Goal: Information Seeking & Learning: Learn about a topic

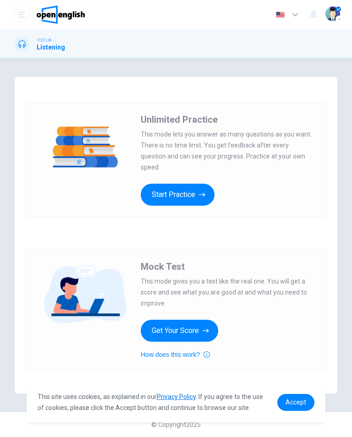
click at [55, 10] on img at bounding box center [61, 14] width 48 height 18
click at [175, 198] on button "Start Practice" at bounding box center [178, 195] width 74 height 22
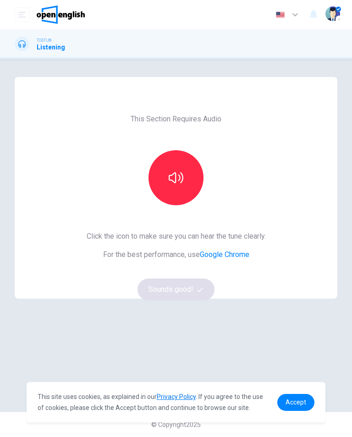
click at [178, 175] on icon "button" at bounding box center [176, 177] width 15 height 11
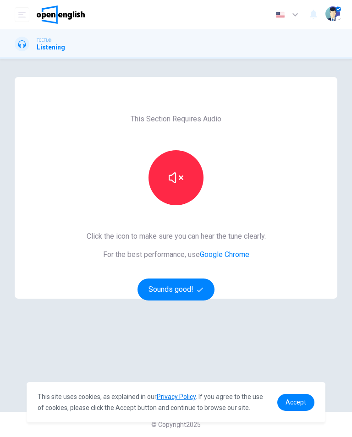
click at [176, 171] on icon "button" at bounding box center [176, 177] width 15 height 15
click at [183, 279] on button "Sounds good!" at bounding box center [175, 290] width 77 height 22
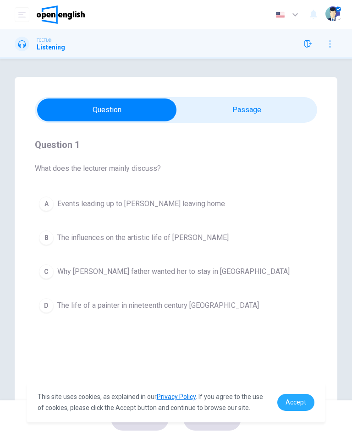
click at [301, 404] on span "Accept" at bounding box center [295, 402] width 21 height 7
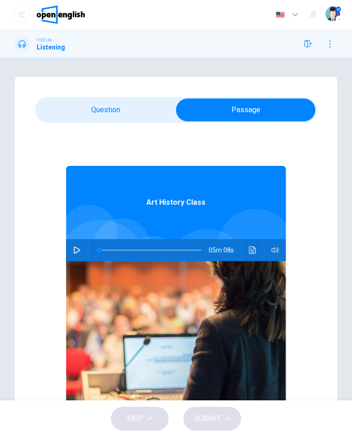
click at [74, 255] on button "button" at bounding box center [77, 250] width 15 height 22
click at [255, 251] on icon "Click to see the audio transcription" at bounding box center [252, 249] width 7 height 7
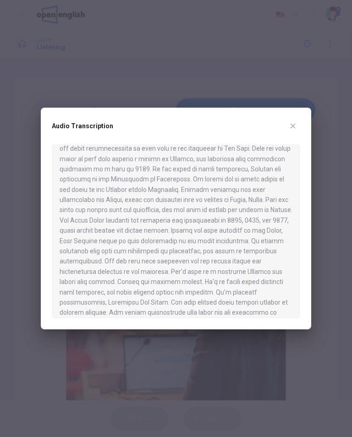
scroll to position [325, 0]
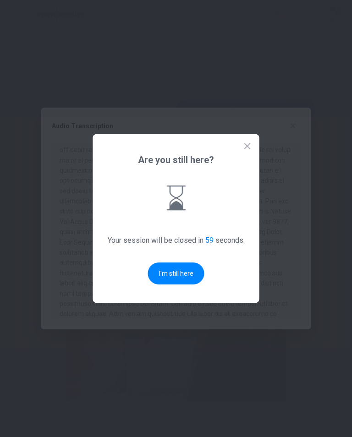
click at [168, 276] on button "I'm still here" at bounding box center [176, 273] width 56 height 22
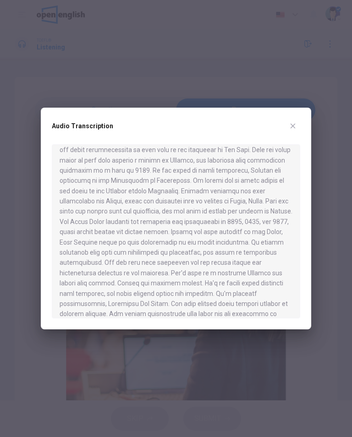
click at [290, 120] on button "button" at bounding box center [292, 126] width 15 height 15
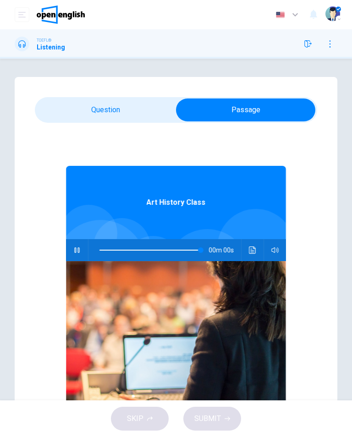
type input "*"
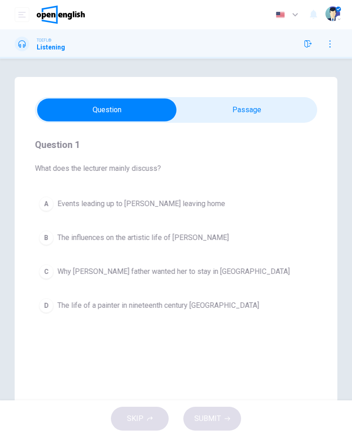
scroll to position [0, 0]
click at [257, 204] on button "A Events leading up to [PERSON_NAME] leaving home" at bounding box center [176, 203] width 282 height 23
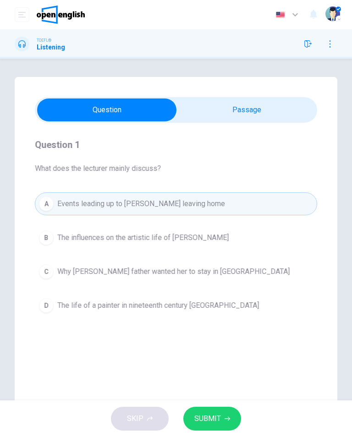
click at [254, 306] on button "D The life of a painter in nineteenth century [GEOGRAPHIC_DATA]" at bounding box center [176, 305] width 282 height 23
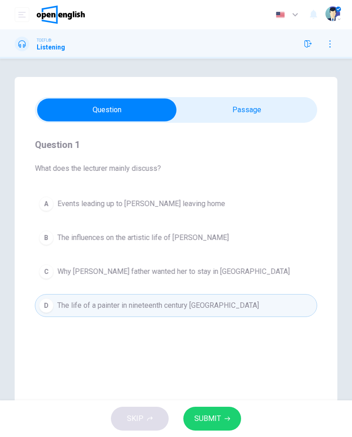
click at [229, 413] on button "SUBMIT" at bounding box center [212, 419] width 58 height 24
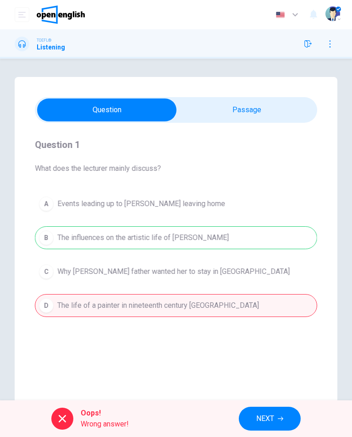
click at [273, 421] on span "NEXT" at bounding box center [265, 418] width 18 height 13
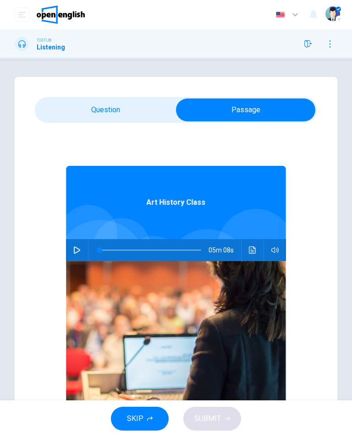
click at [252, 249] on icon "Click to see the audio transcription" at bounding box center [252, 249] width 7 height 7
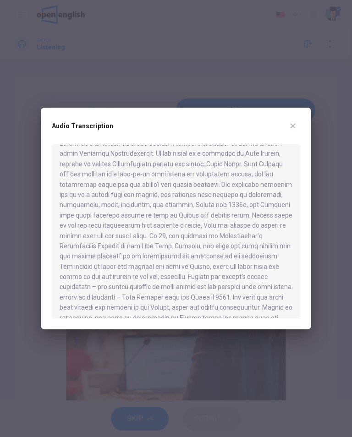
scroll to position [14, 0]
click at [303, 123] on div "Audio Transcription" at bounding box center [176, 219] width 270 height 222
click at [299, 126] on button "button" at bounding box center [292, 126] width 15 height 15
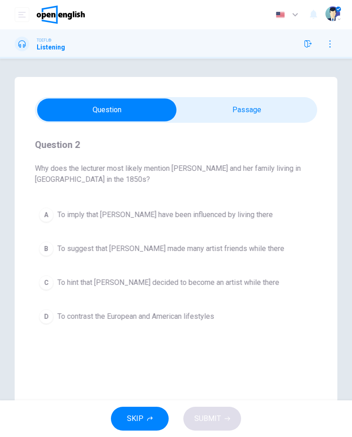
click at [234, 211] on span "To imply that [PERSON_NAME] have been influenced by living there" at bounding box center [164, 214] width 215 height 11
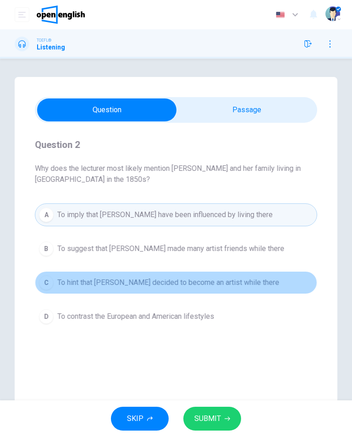
click at [270, 291] on button "C To hint that [PERSON_NAME] decided to become an artist while there" at bounding box center [176, 282] width 282 height 23
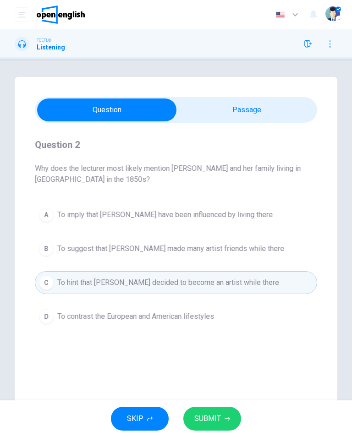
click at [233, 417] on button "SUBMIT" at bounding box center [212, 419] width 58 height 24
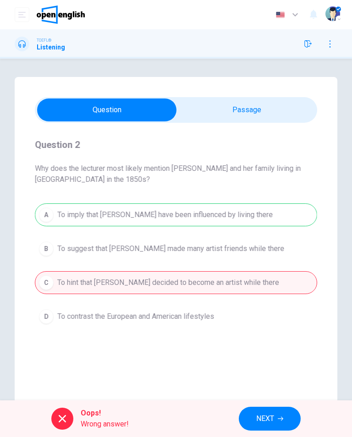
click at [268, 411] on button "NEXT" at bounding box center [270, 419] width 62 height 24
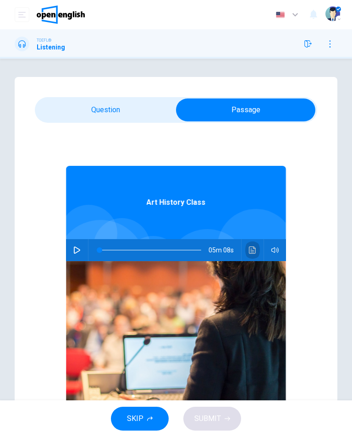
click at [251, 249] on icon "Click to see the audio transcription" at bounding box center [252, 249] width 7 height 7
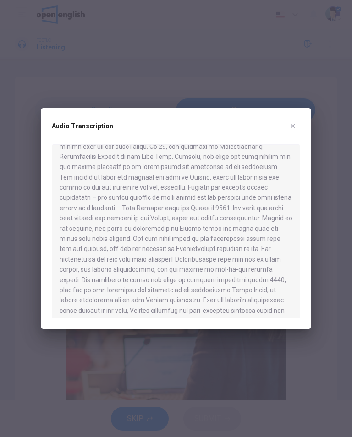
scroll to position [102, 0]
click at [295, 123] on icon "button" at bounding box center [292, 125] width 7 height 7
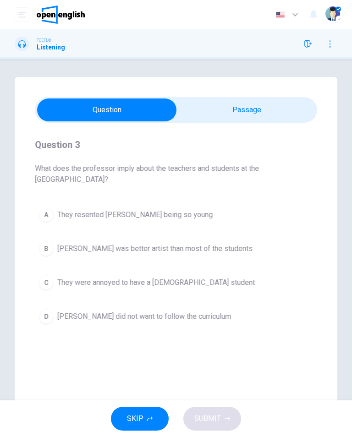
click at [193, 280] on span "They were annoyed to have a [DEMOGRAPHIC_DATA] student" at bounding box center [155, 282] width 197 height 11
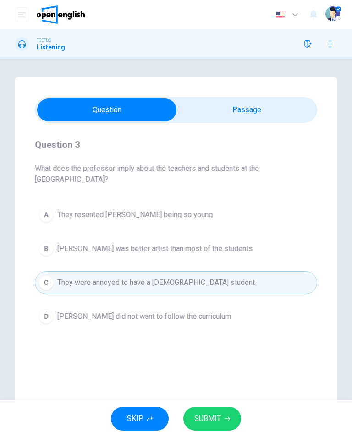
click at [197, 412] on button "SUBMIT" at bounding box center [212, 419] width 58 height 24
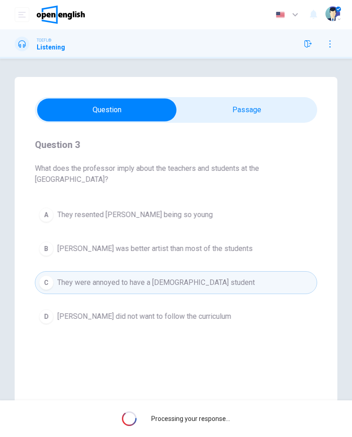
click at [224, 422] on span "Processing your response..." at bounding box center [190, 418] width 79 height 7
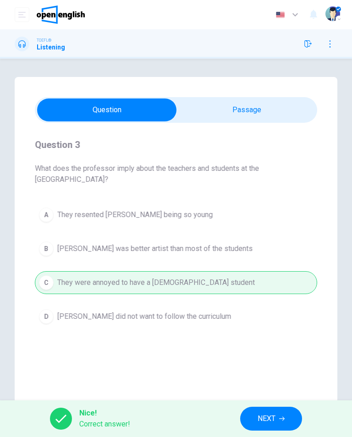
click at [269, 421] on span "NEXT" at bounding box center [266, 418] width 18 height 13
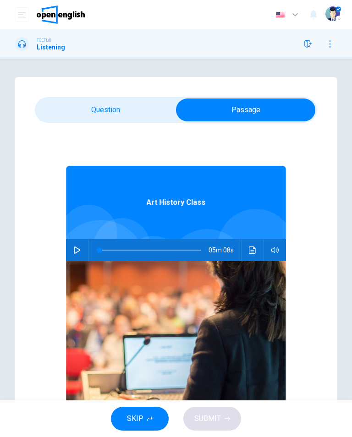
click at [246, 257] on button "Click to see the audio transcription" at bounding box center [252, 250] width 15 height 22
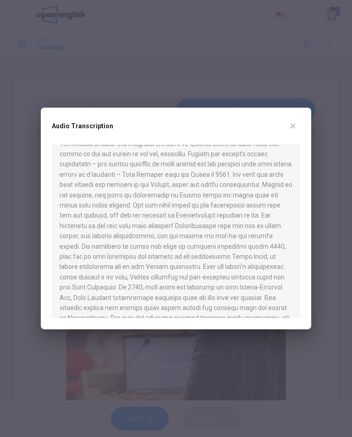
scroll to position [136, 0]
click at [290, 120] on button "button" at bounding box center [292, 126] width 15 height 15
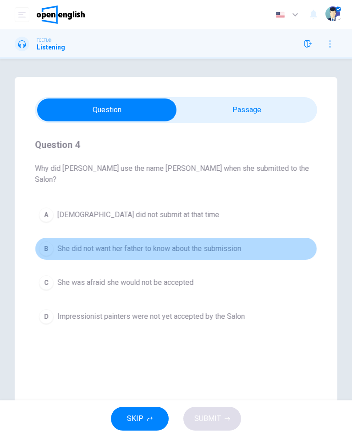
click at [253, 237] on button "B She did not want her father to know about the submission" at bounding box center [176, 248] width 282 height 23
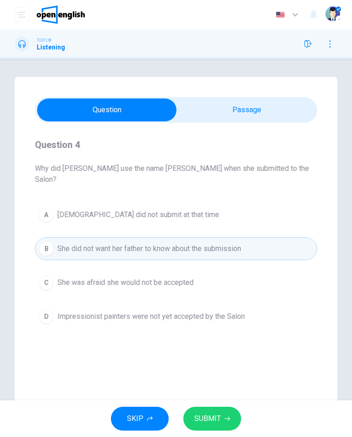
click at [235, 416] on button "SUBMIT" at bounding box center [212, 419] width 58 height 24
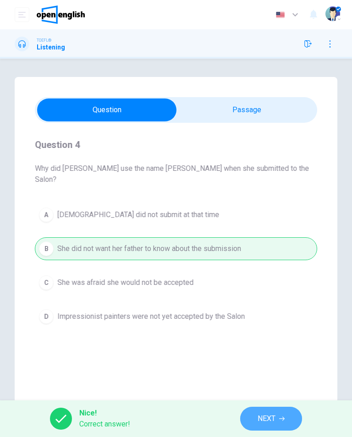
click at [266, 415] on span "NEXT" at bounding box center [266, 418] width 18 height 13
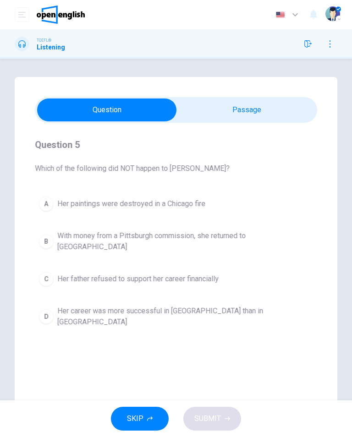
scroll to position [1, 0]
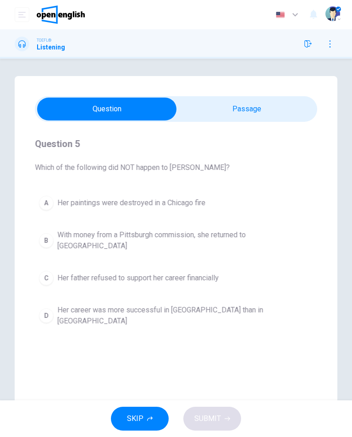
click at [286, 313] on button "D Her career was more successful in [GEOGRAPHIC_DATA] than in [GEOGRAPHIC_DATA]" at bounding box center [176, 316] width 282 height 30
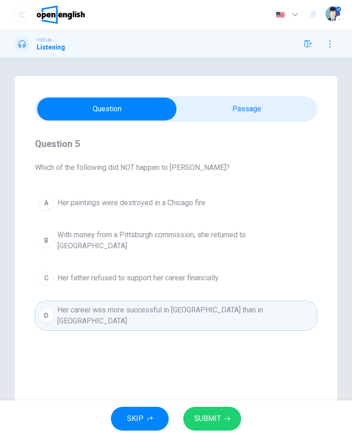
click at [226, 418] on icon "button" at bounding box center [226, 418] width 5 height 5
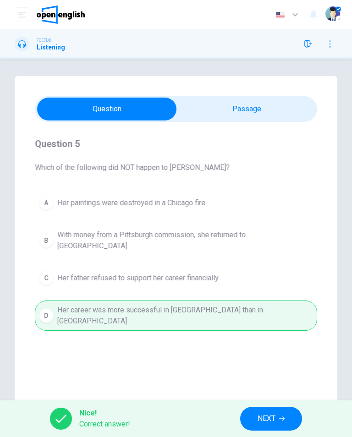
click at [280, 421] on icon "button" at bounding box center [281, 418] width 5 height 5
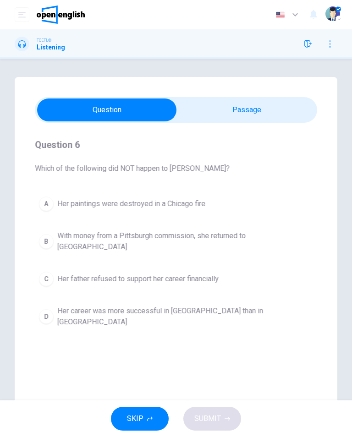
scroll to position [0, 0]
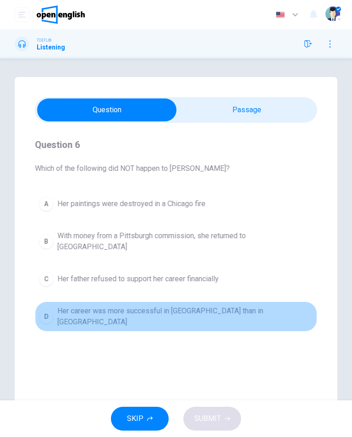
click at [269, 309] on button "D Her career was more successful in [GEOGRAPHIC_DATA] than in [GEOGRAPHIC_DATA]" at bounding box center [176, 316] width 282 height 30
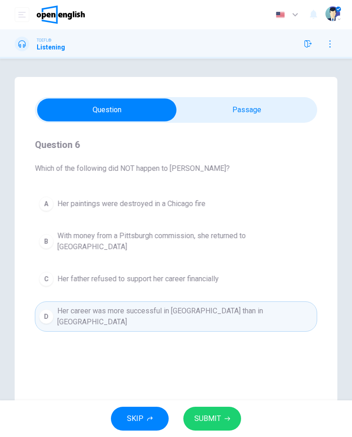
click at [222, 422] on button "SUBMIT" at bounding box center [212, 419] width 58 height 24
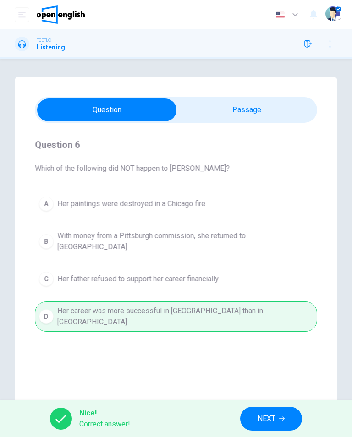
click at [262, 422] on span "NEXT" at bounding box center [266, 418] width 18 height 13
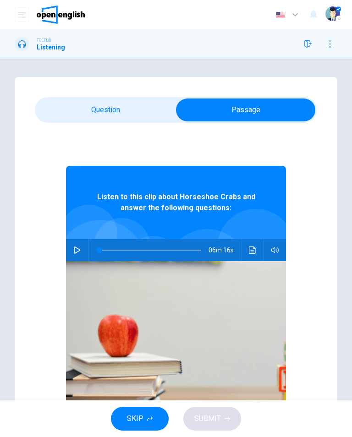
click at [84, 247] on button "button" at bounding box center [77, 250] width 15 height 22
click at [259, 251] on button "Click to see the audio transcription" at bounding box center [252, 250] width 15 height 22
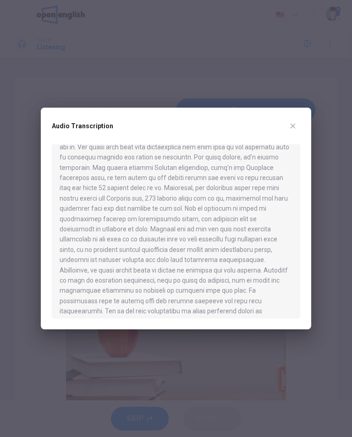
scroll to position [168, 0]
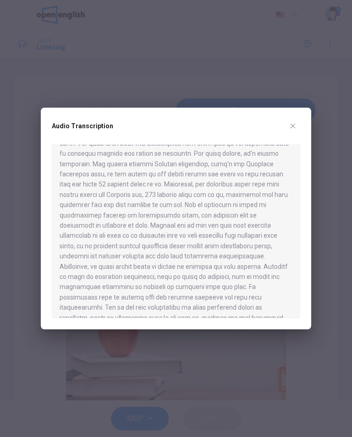
click at [292, 127] on icon "button" at bounding box center [292, 126] width 5 height 5
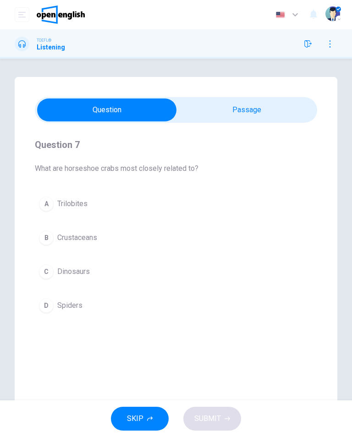
click at [172, 208] on button "A Trilobites" at bounding box center [176, 203] width 282 height 23
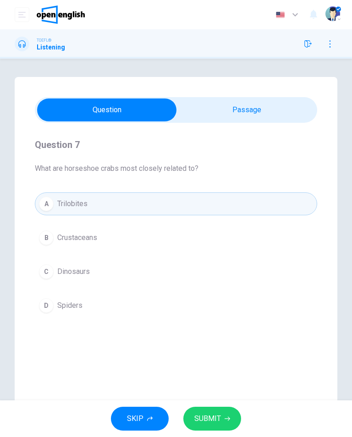
click at [217, 420] on span "SUBMIT" at bounding box center [207, 418] width 27 height 13
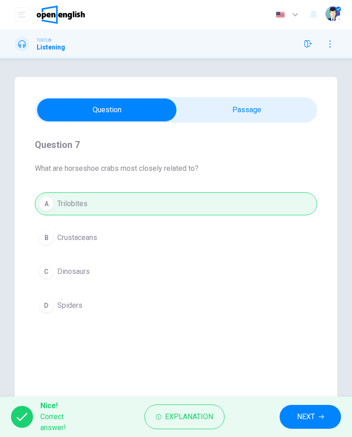
click at [301, 416] on span "NEXT" at bounding box center [306, 416] width 18 height 13
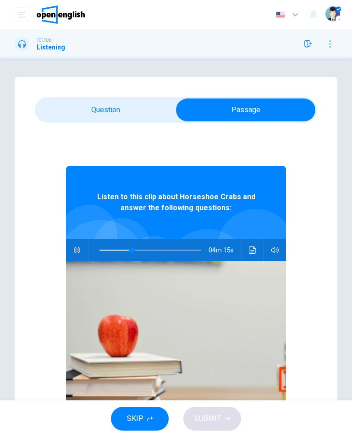
click at [84, 248] on button "button" at bounding box center [77, 250] width 15 height 22
click at [254, 245] on button "Click to see the audio transcription" at bounding box center [252, 250] width 15 height 22
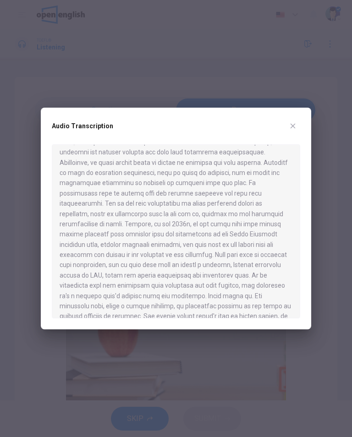
scroll to position [292, 0]
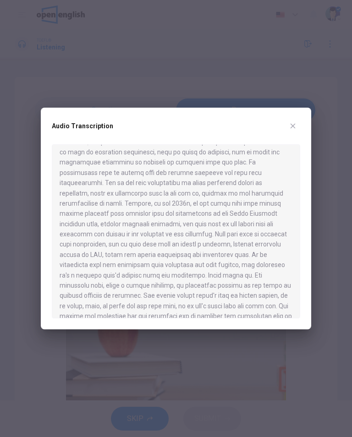
click at [294, 116] on div "Audio Transcription" at bounding box center [176, 219] width 270 height 222
click at [297, 125] on button "button" at bounding box center [292, 126] width 15 height 15
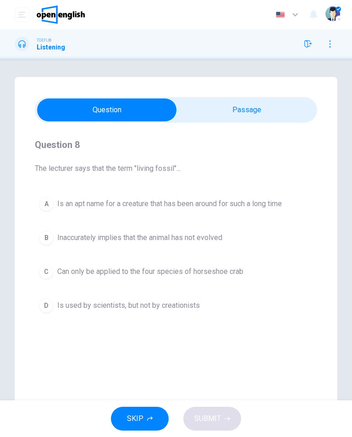
click at [227, 239] on button "B Inaccurately implies that the animal has not evolved" at bounding box center [176, 237] width 282 height 23
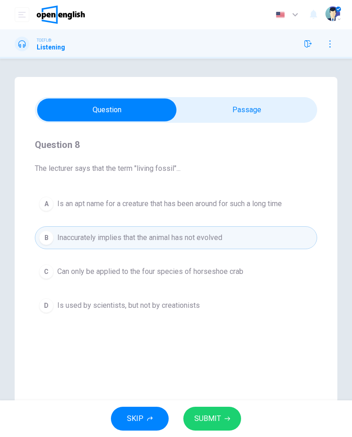
click at [207, 430] on button "SUBMIT" at bounding box center [212, 419] width 58 height 24
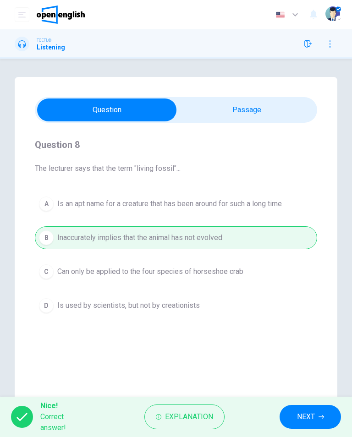
click at [310, 421] on span "NEXT" at bounding box center [306, 416] width 18 height 13
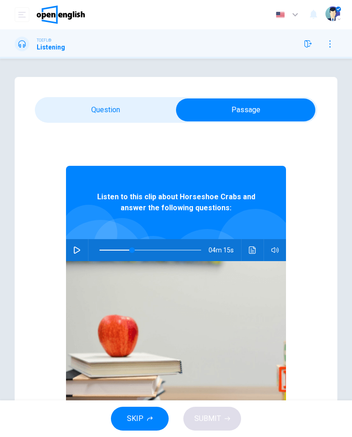
click at [76, 249] on icon "button" at bounding box center [76, 249] width 7 height 7
click at [248, 252] on button "Click to see the audio transcription" at bounding box center [252, 250] width 15 height 22
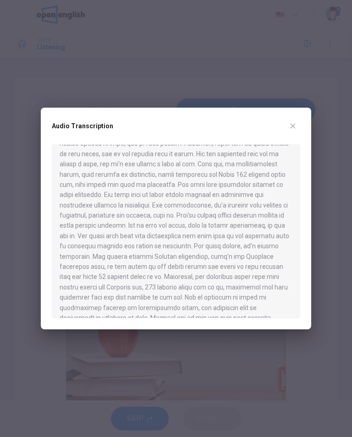
scroll to position [75, 0]
click at [292, 116] on div "Audio Transcription" at bounding box center [176, 219] width 270 height 222
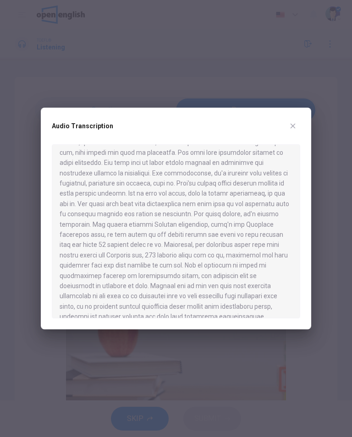
scroll to position [108, 0]
click at [301, 122] on div "Audio Transcription" at bounding box center [176, 219] width 270 height 222
click at [295, 126] on icon "button" at bounding box center [292, 125] width 7 height 7
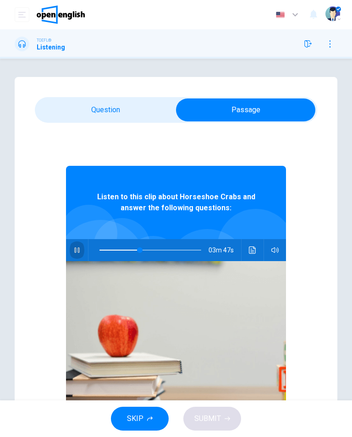
click at [79, 251] on icon "button" at bounding box center [76, 249] width 7 height 7
click at [252, 251] on icon "Click to see the audio transcription" at bounding box center [252, 249] width 7 height 7
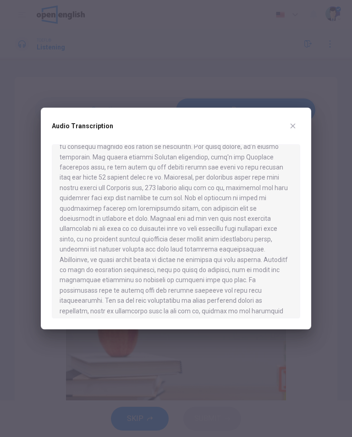
scroll to position [179, 0]
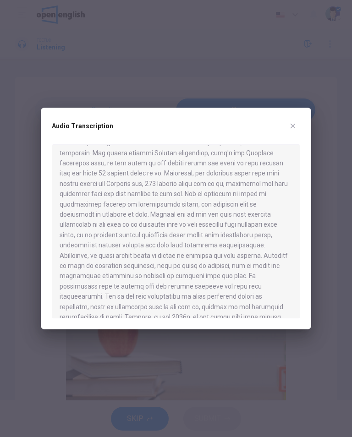
click at [303, 122] on div "Audio Transcription" at bounding box center [176, 219] width 270 height 222
click at [298, 121] on button "button" at bounding box center [292, 126] width 15 height 15
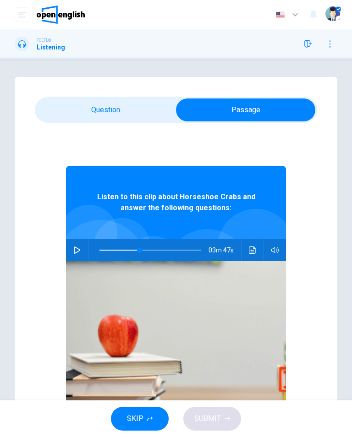
click at [247, 248] on button "Click to see the audio transcription" at bounding box center [252, 250] width 15 height 22
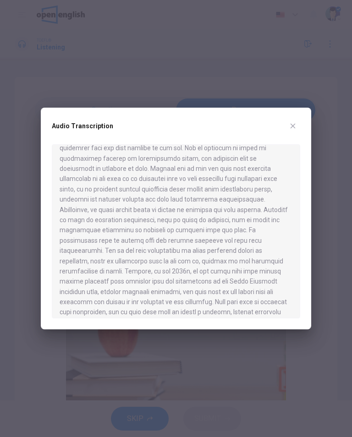
scroll to position [226, 0]
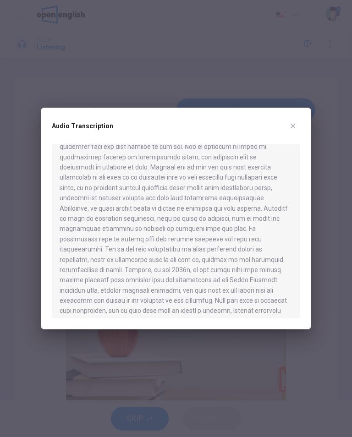
click at [305, 125] on div "Audio Transcription" at bounding box center [176, 219] width 270 height 222
click at [296, 129] on button "button" at bounding box center [292, 126] width 15 height 15
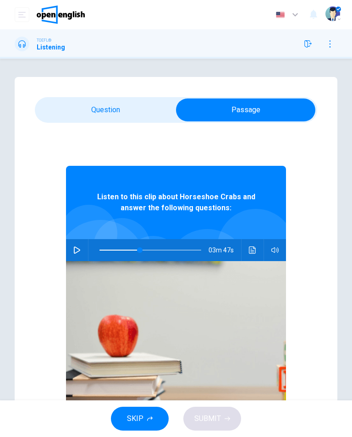
type input "**"
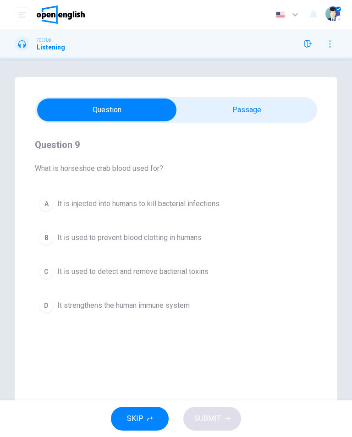
click at [230, 203] on button "A It is injected into humans to kill bacterial infections" at bounding box center [176, 203] width 282 height 23
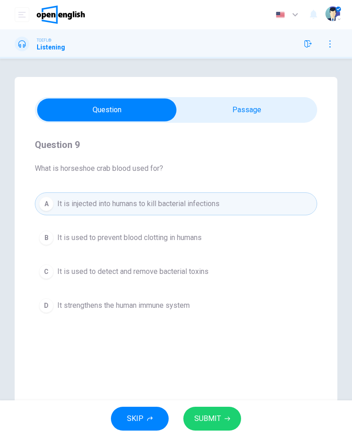
click at [224, 421] on icon "button" at bounding box center [226, 418] width 5 height 5
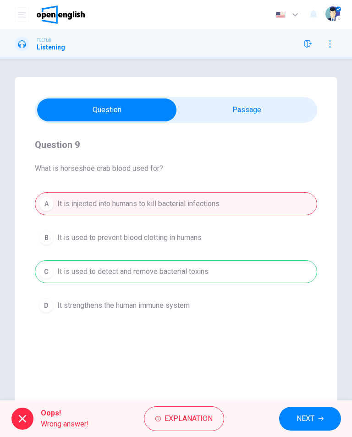
click at [303, 418] on span "NEXT" at bounding box center [305, 418] width 18 height 13
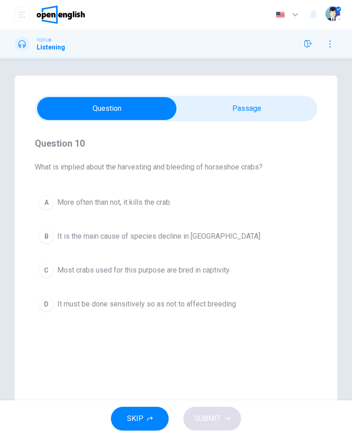
scroll to position [1, 0]
click at [301, 47] on button "button" at bounding box center [308, 44] width 15 height 15
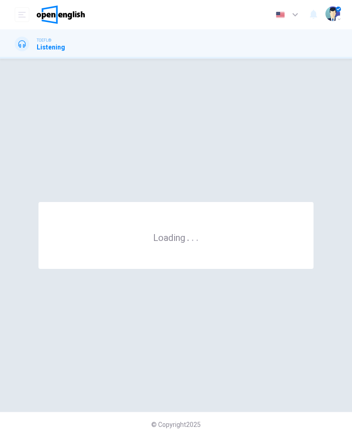
scroll to position [0, 0]
